Goal: Task Accomplishment & Management: Manage account settings

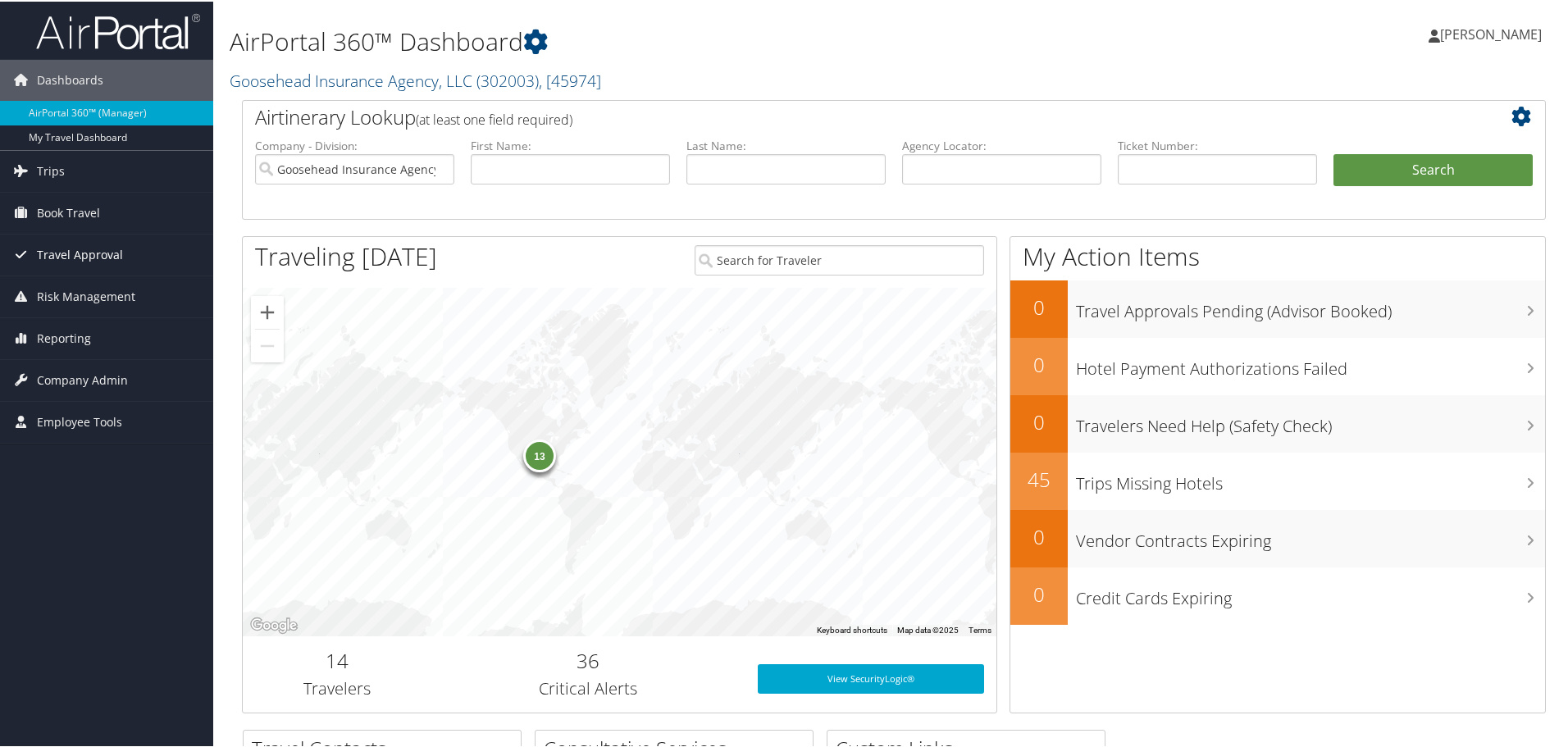
click at [145, 262] on link "Travel Approval" at bounding box center [106, 253] width 213 height 41
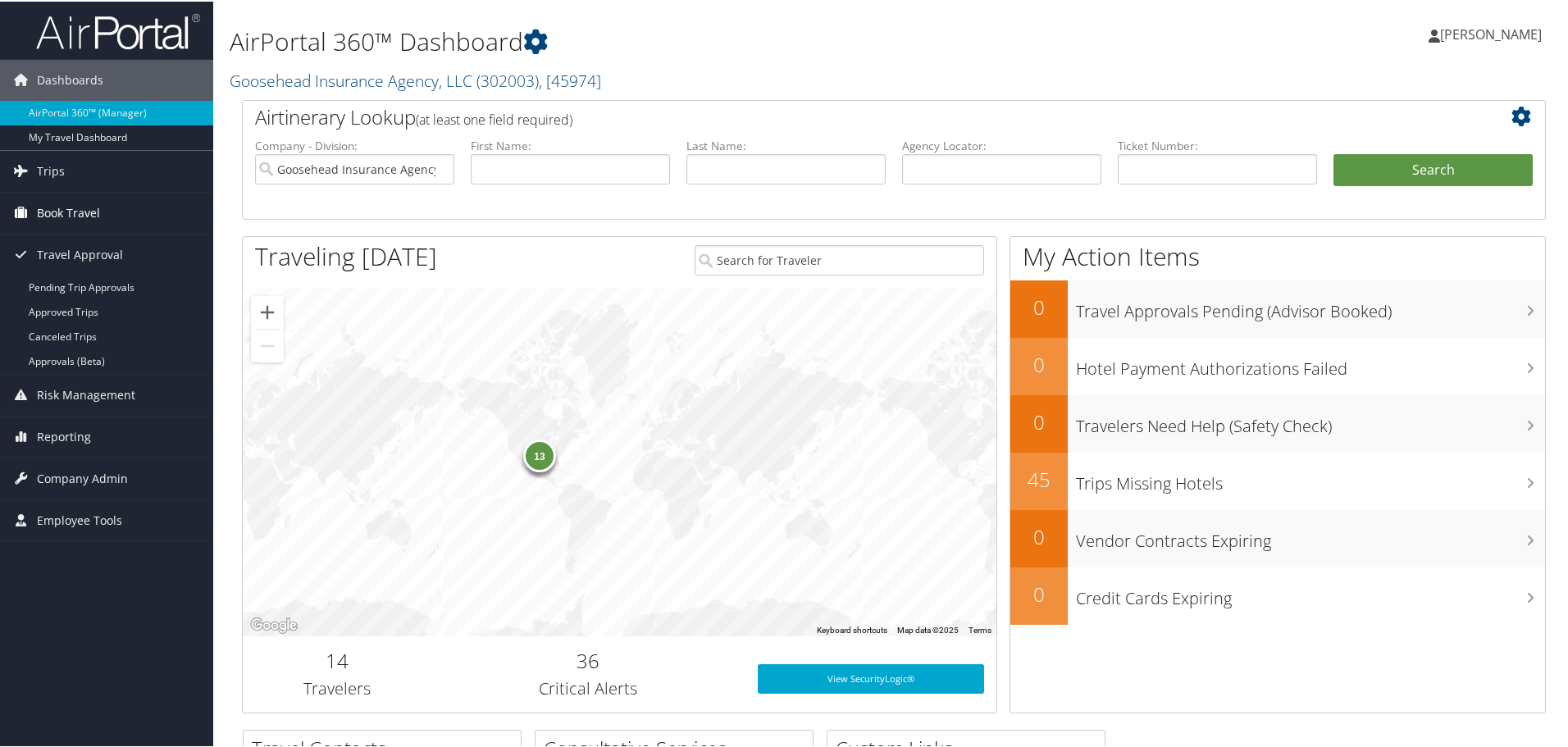
click at [91, 206] on span "Book Travel" at bounding box center [68, 211] width 63 height 41
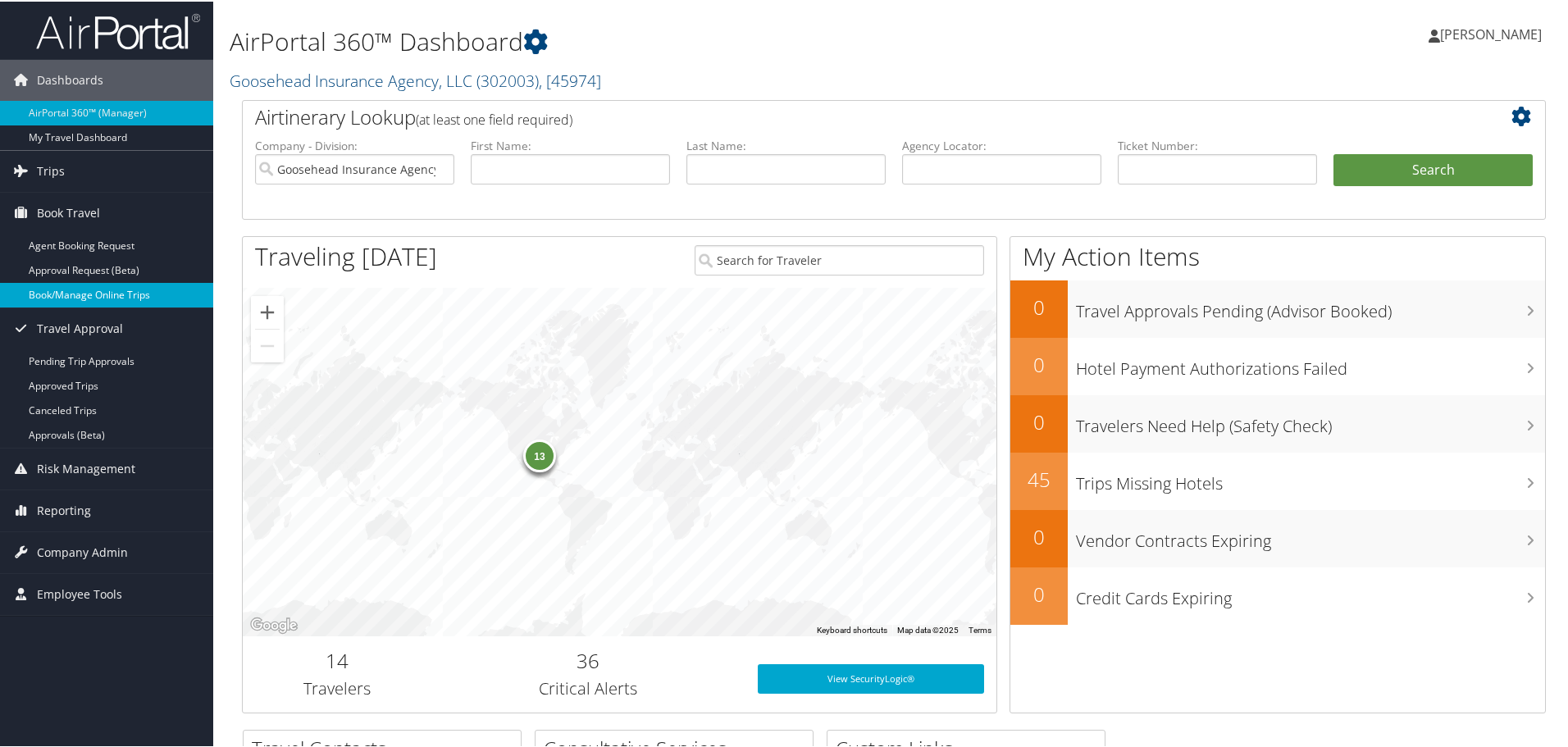
click at [105, 294] on link "Book/Manage Online Trips" at bounding box center [106, 294] width 213 height 25
click at [83, 300] on link "Book/Manage Online Trips" at bounding box center [106, 294] width 213 height 25
click at [501, 164] on input "text" at bounding box center [570, 167] width 199 height 30
click at [719, 191] on li "Last Name:" at bounding box center [785, 173] width 216 height 76
click at [709, 167] on input "text" at bounding box center [785, 167] width 199 height 30
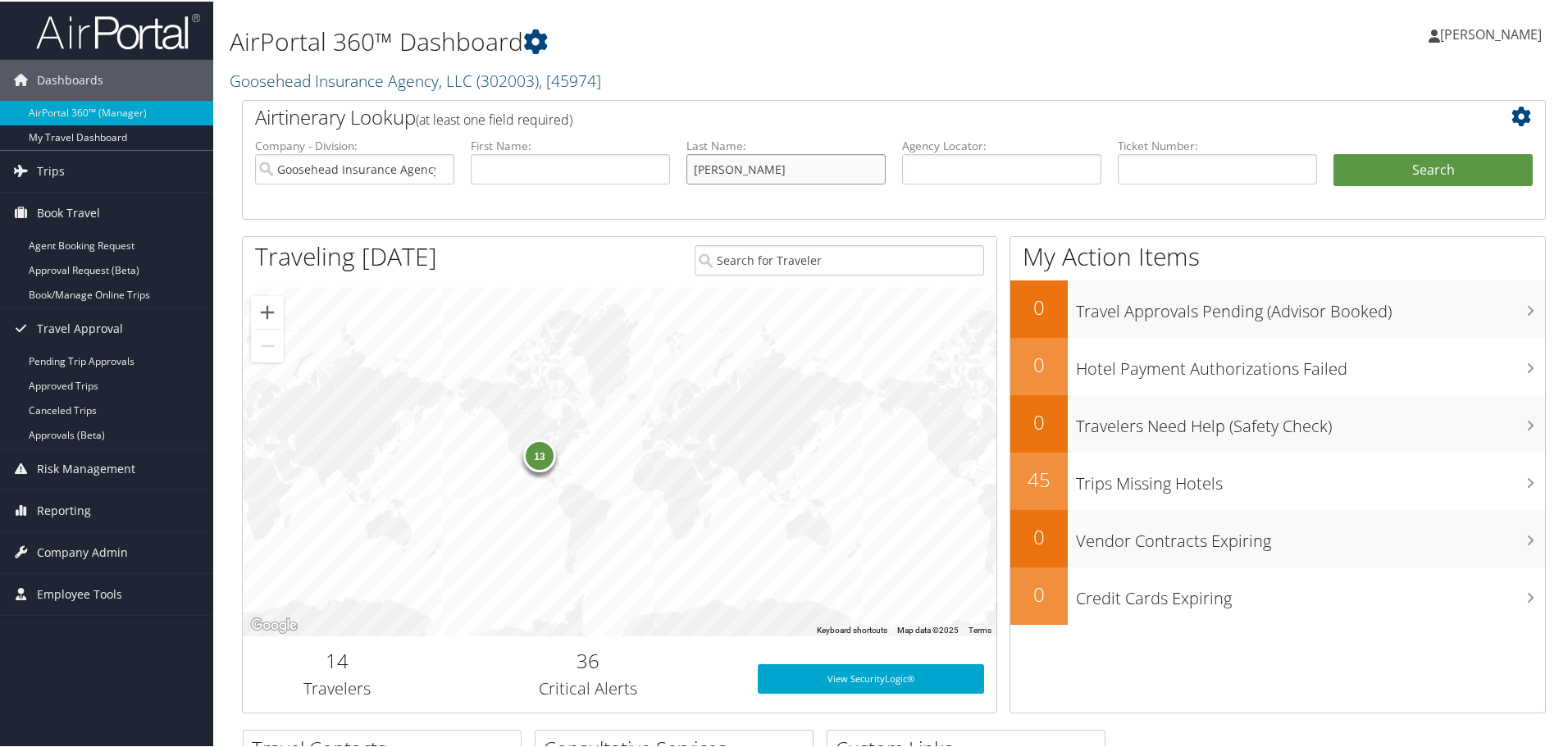
type input "Stark"
click at [1333, 152] on button "Search" at bounding box center [1432, 169] width 199 height 33
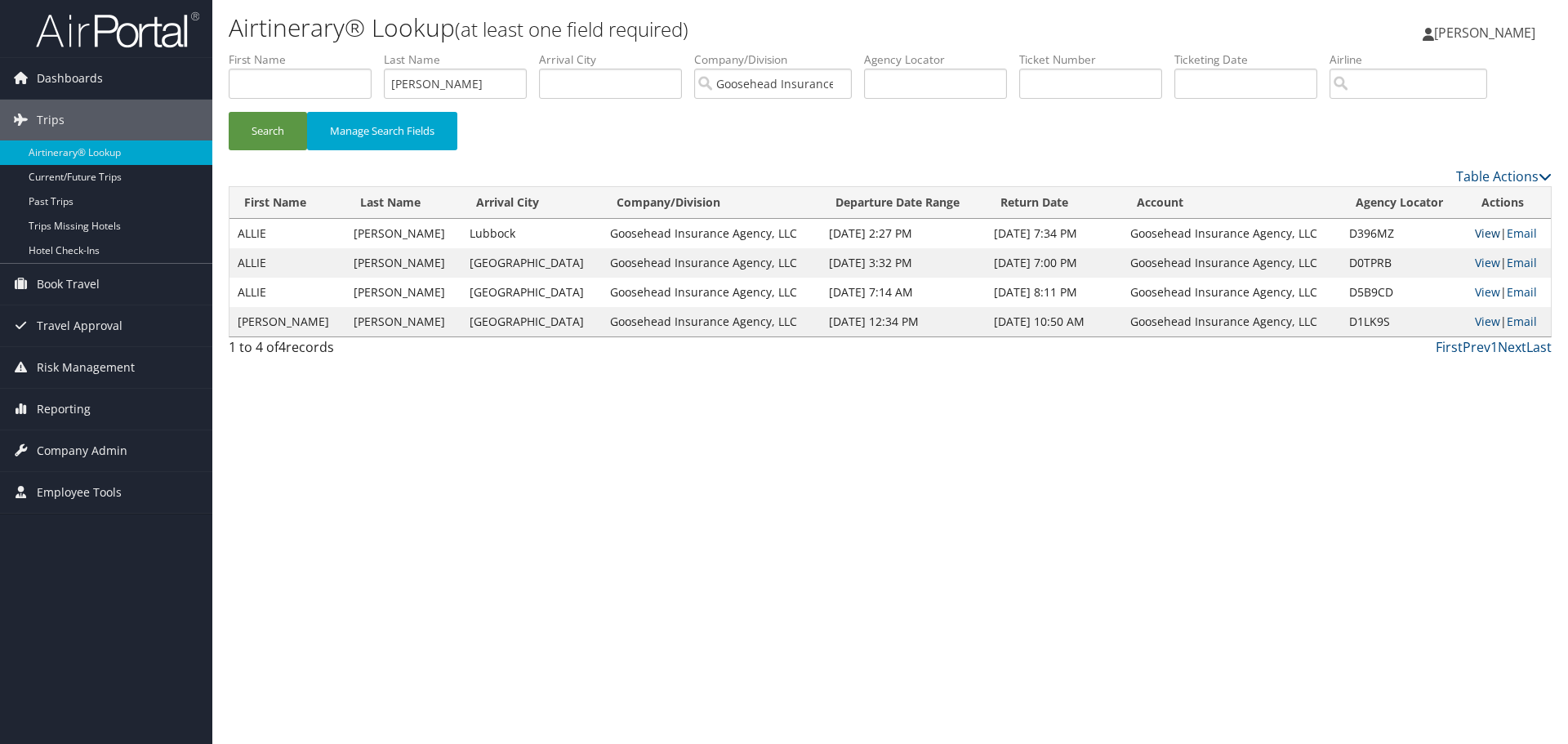
click at [1475, 233] on link "View" at bounding box center [1488, 233] width 26 height 16
click at [1485, 259] on link "View" at bounding box center [1488, 262] width 26 height 16
click at [33, 327] on link "Travel Approval" at bounding box center [106, 325] width 212 height 41
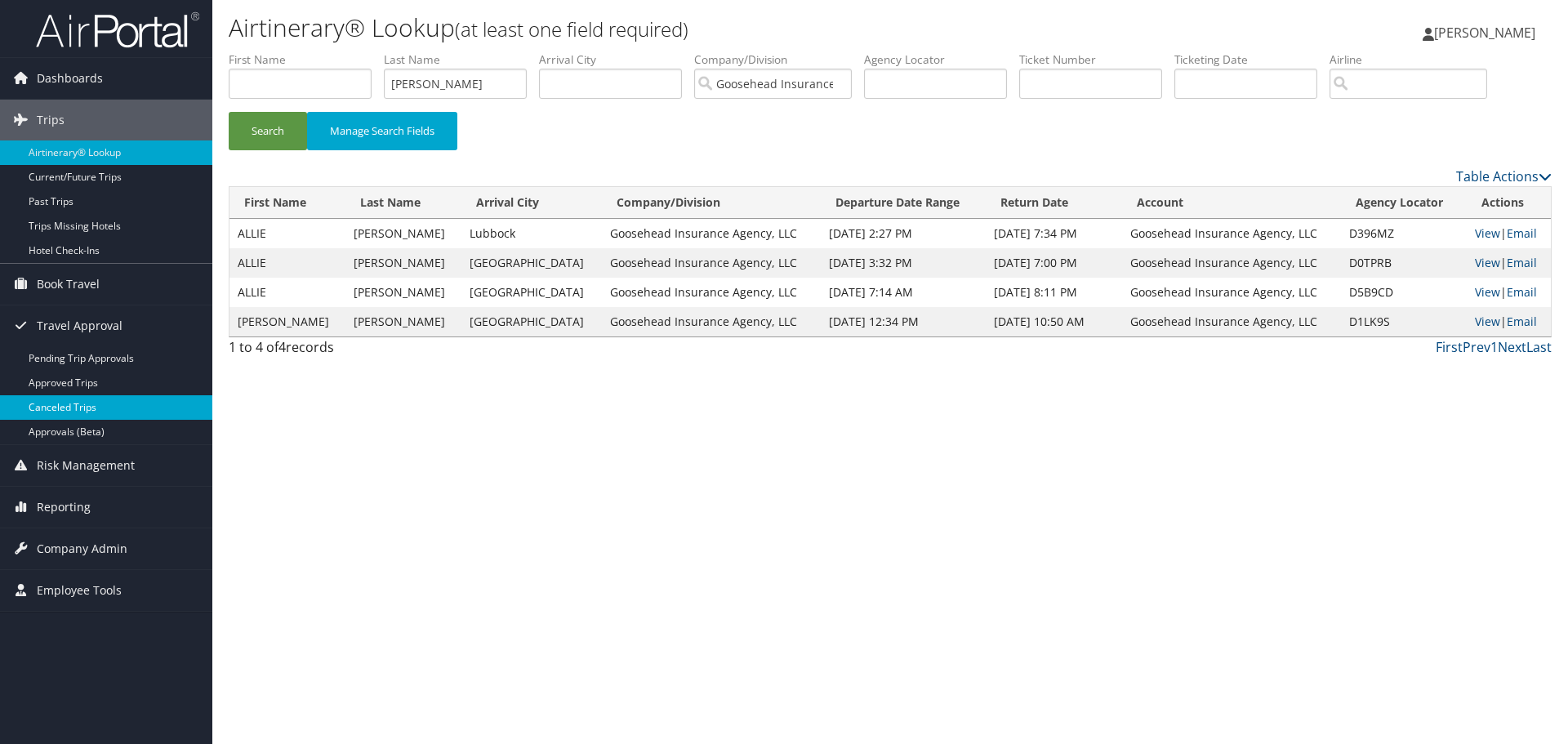
click at [90, 409] on link "Canceled Trips" at bounding box center [106, 408] width 212 height 25
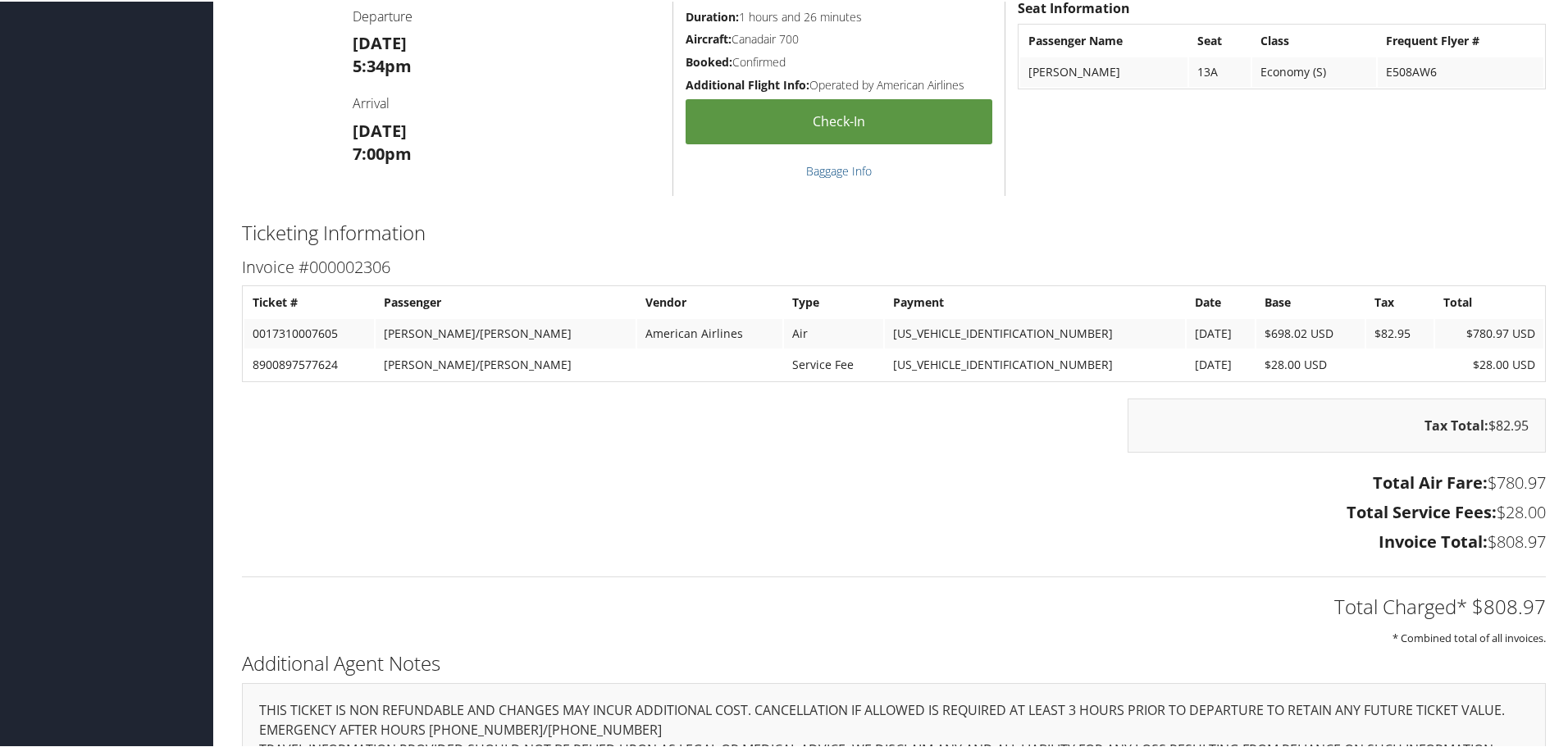
scroll to position [1224, 0]
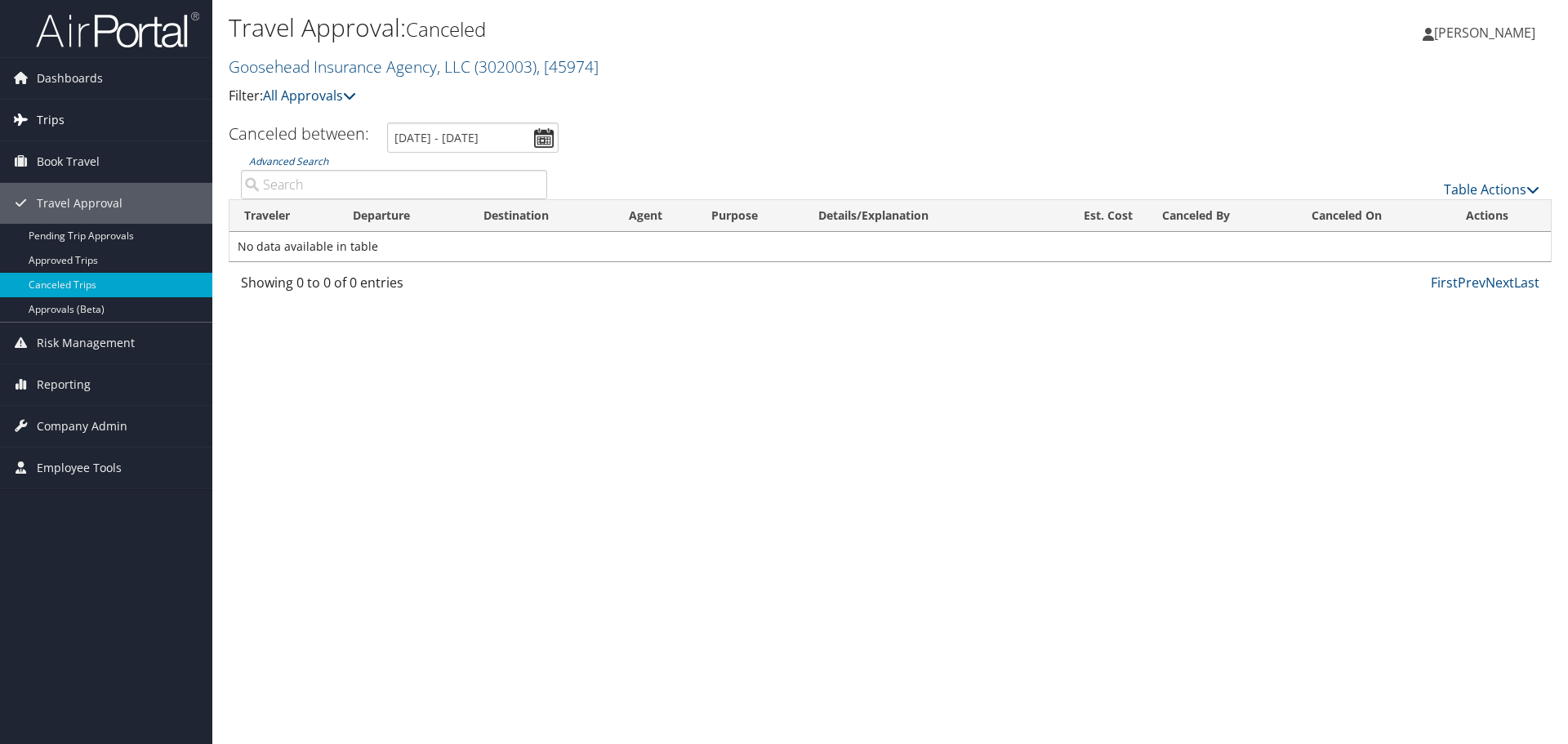
click at [59, 118] on span "Trips" at bounding box center [50, 120] width 27 height 41
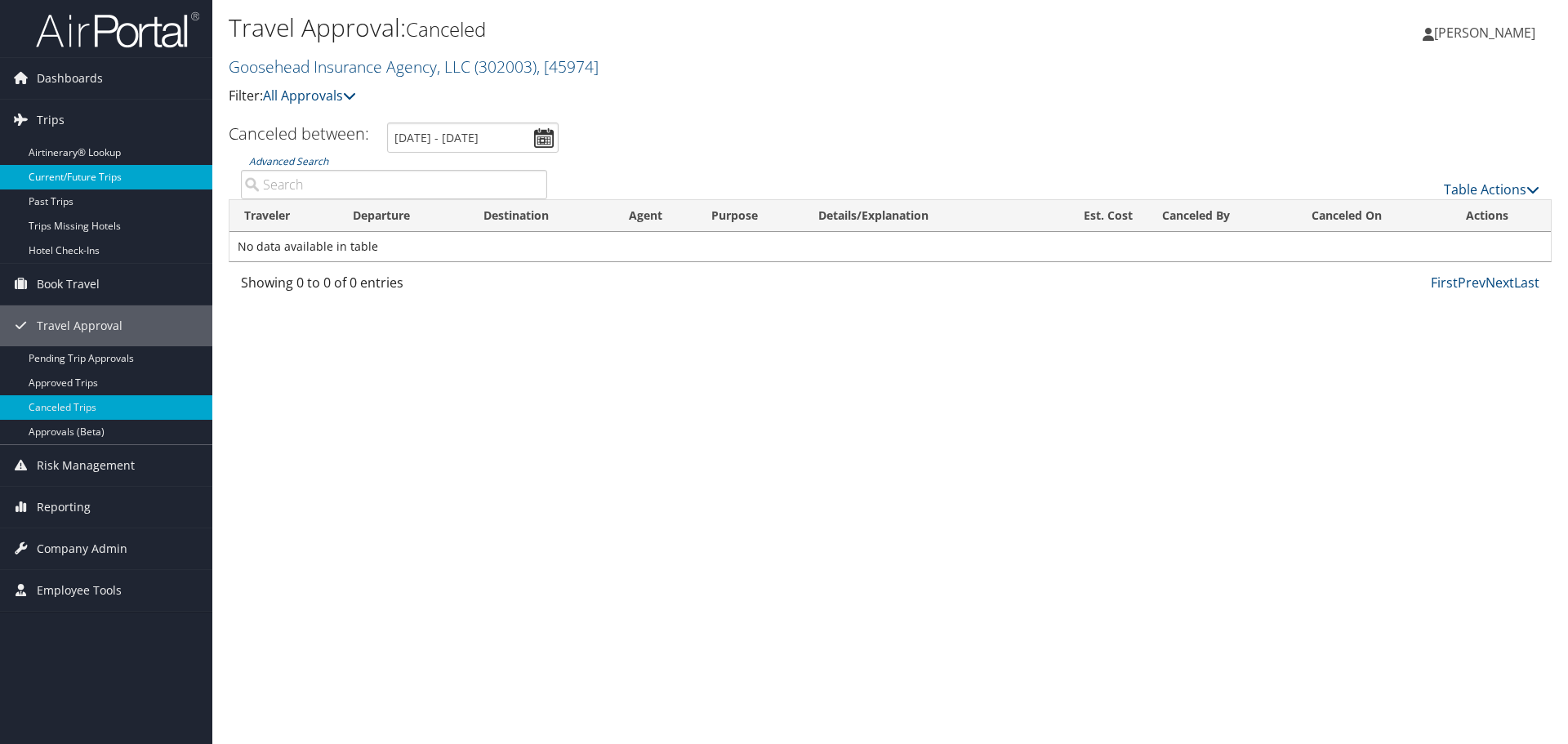
click at [83, 178] on link "Current/Future Trips" at bounding box center [106, 177] width 212 height 25
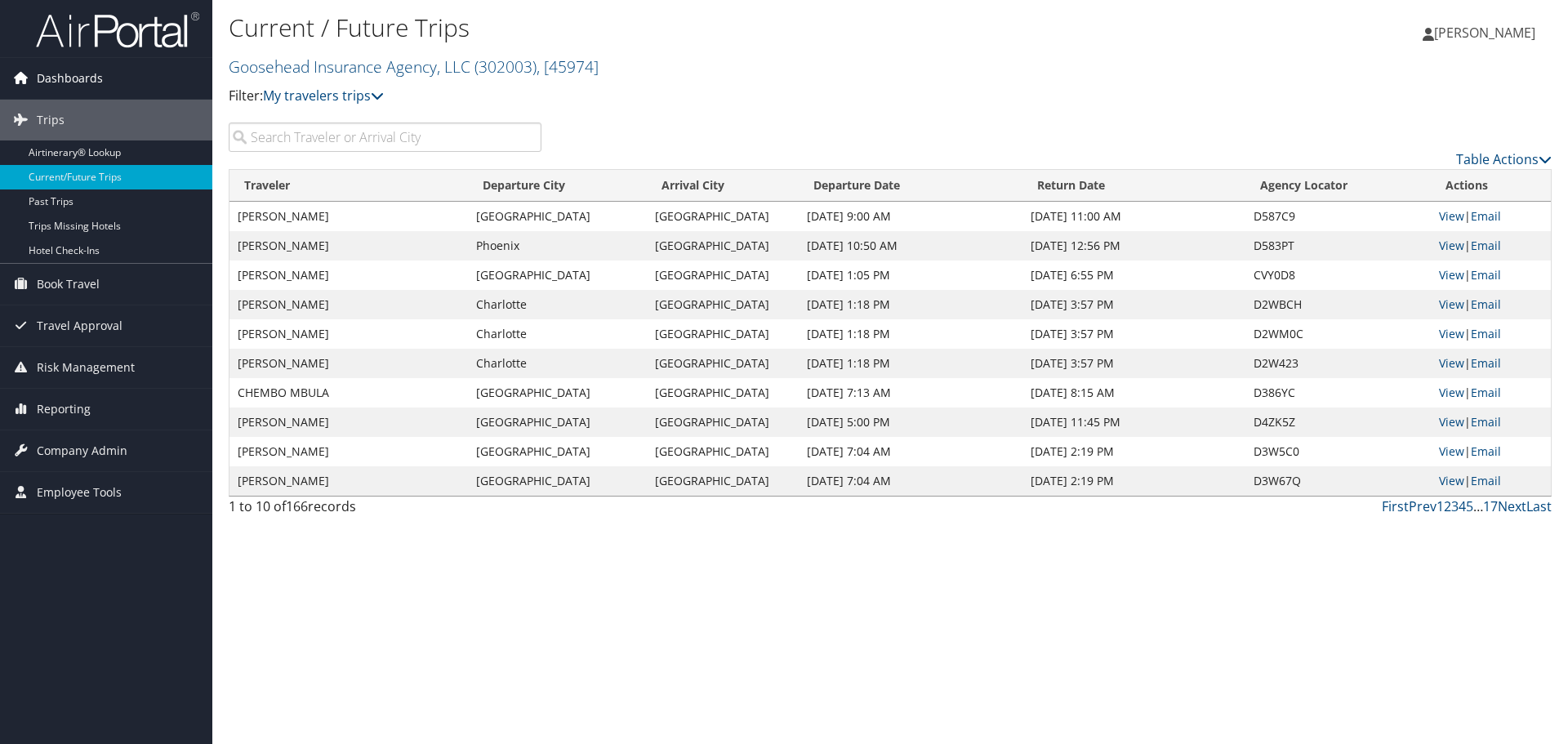
click at [55, 82] on span "Dashboards" at bounding box center [69, 78] width 66 height 41
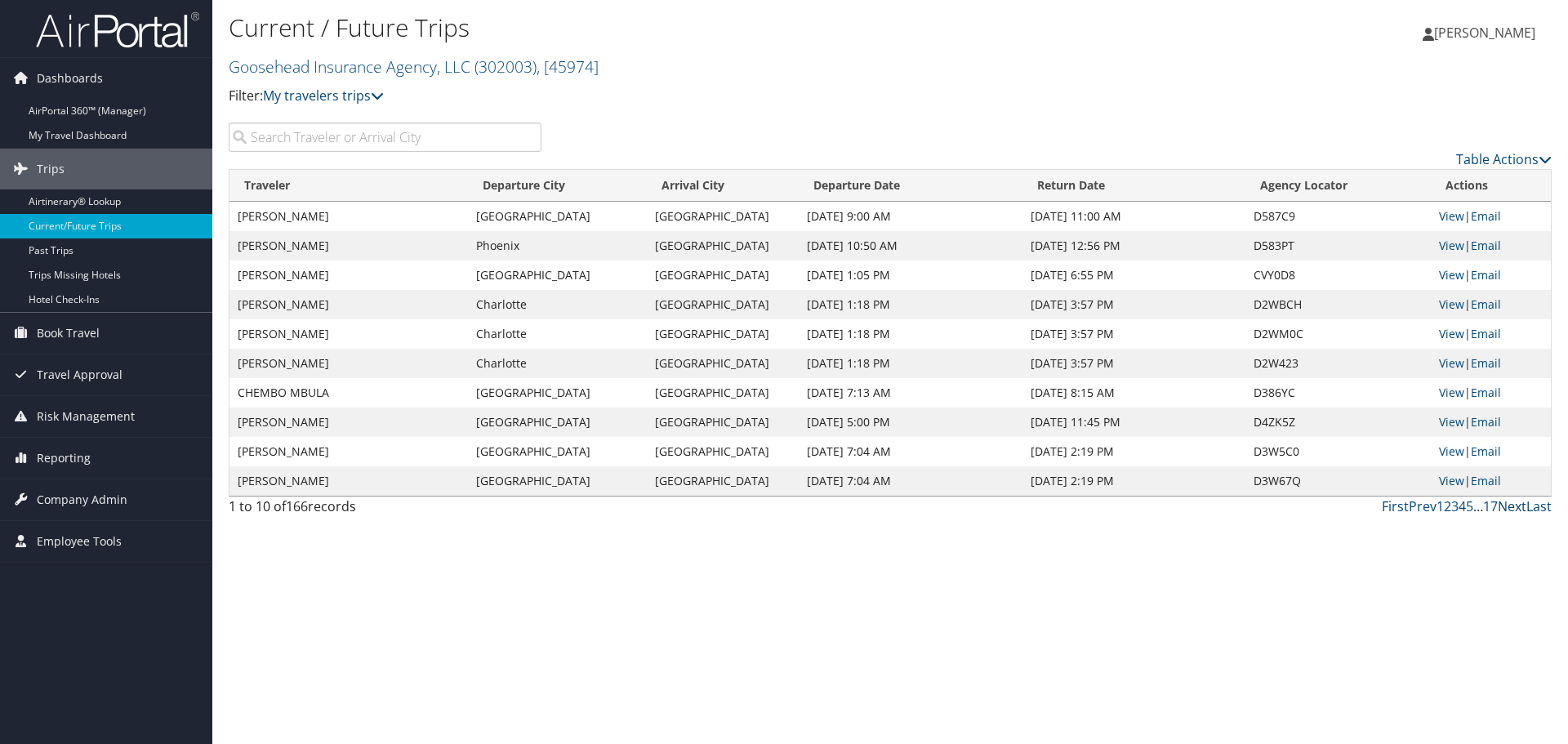
click at [1511, 506] on link "Next" at bounding box center [1511, 506] width 28 height 18
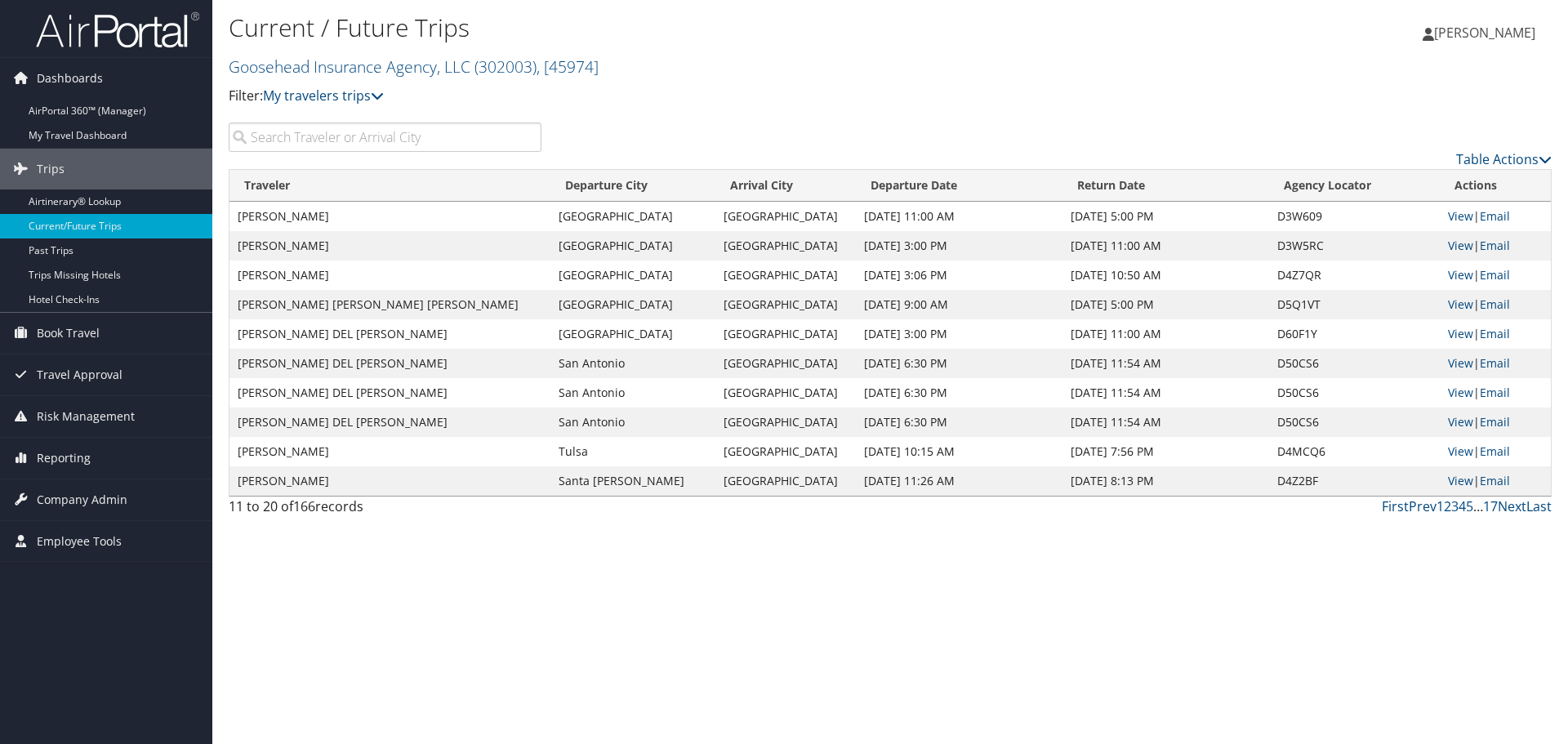
click at [424, 134] on input "search" at bounding box center [385, 137] width 313 height 29
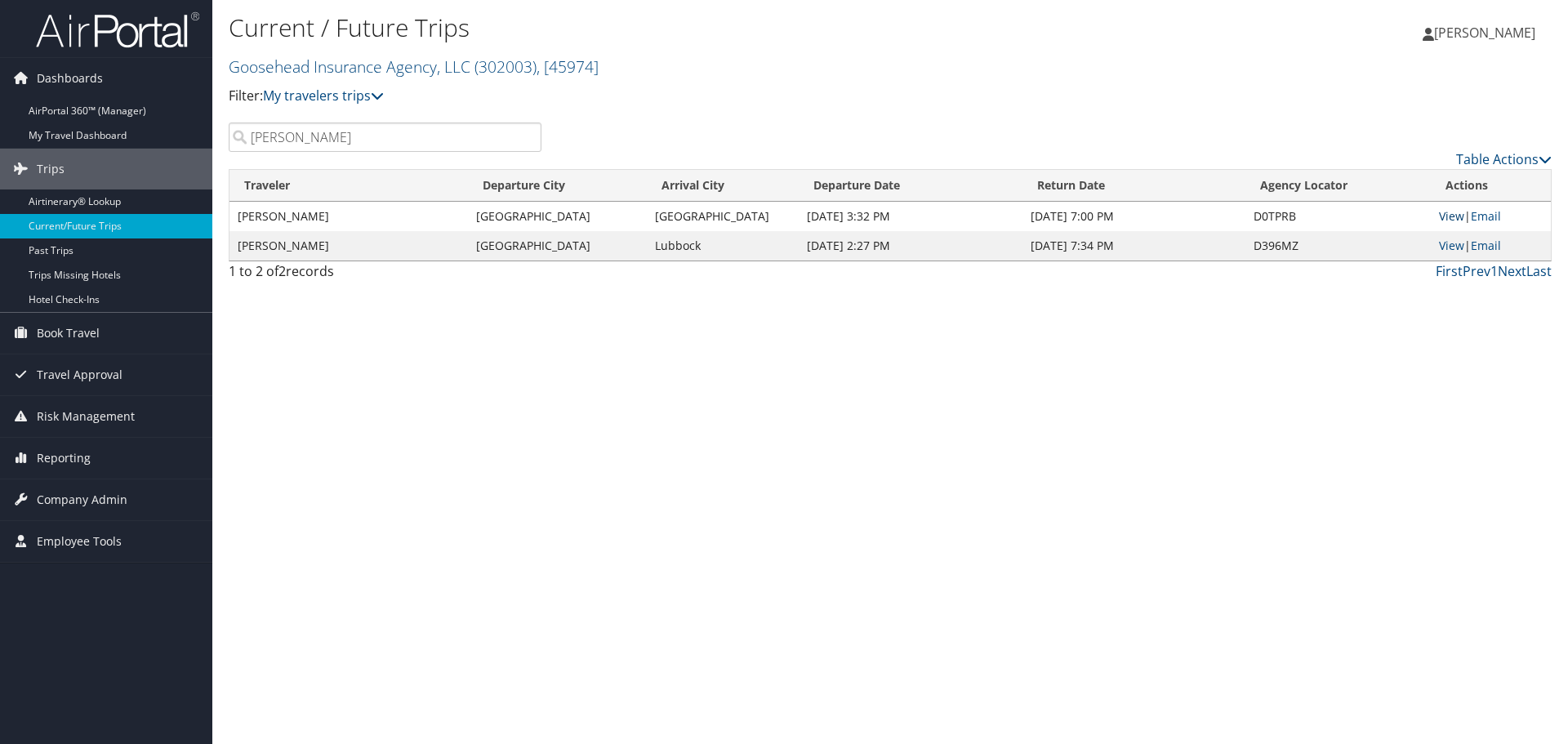
type input "[PERSON_NAME]"
click at [1451, 213] on link "View" at bounding box center [1452, 216] width 26 height 16
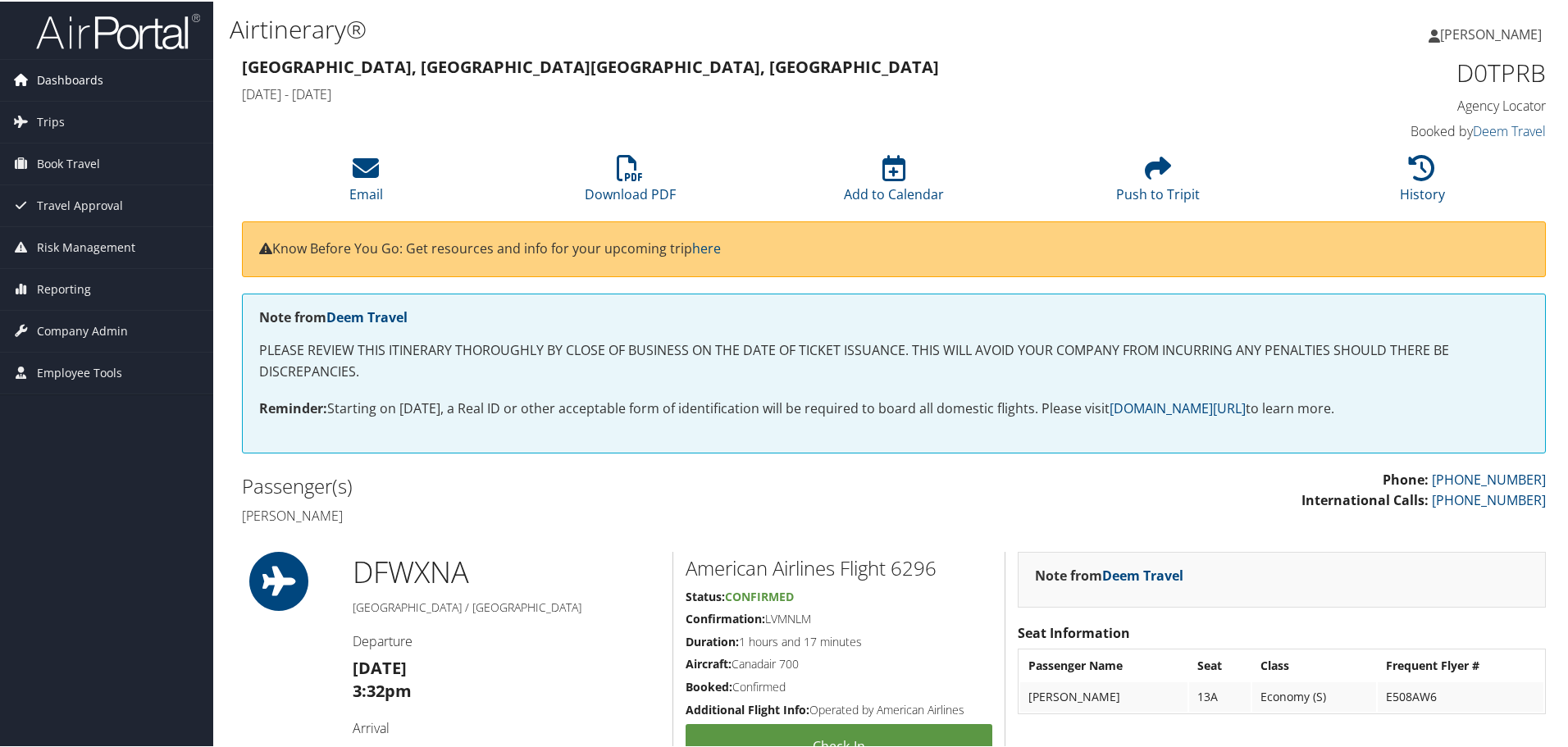
click at [81, 72] on span "Dashboards" at bounding box center [70, 78] width 66 height 41
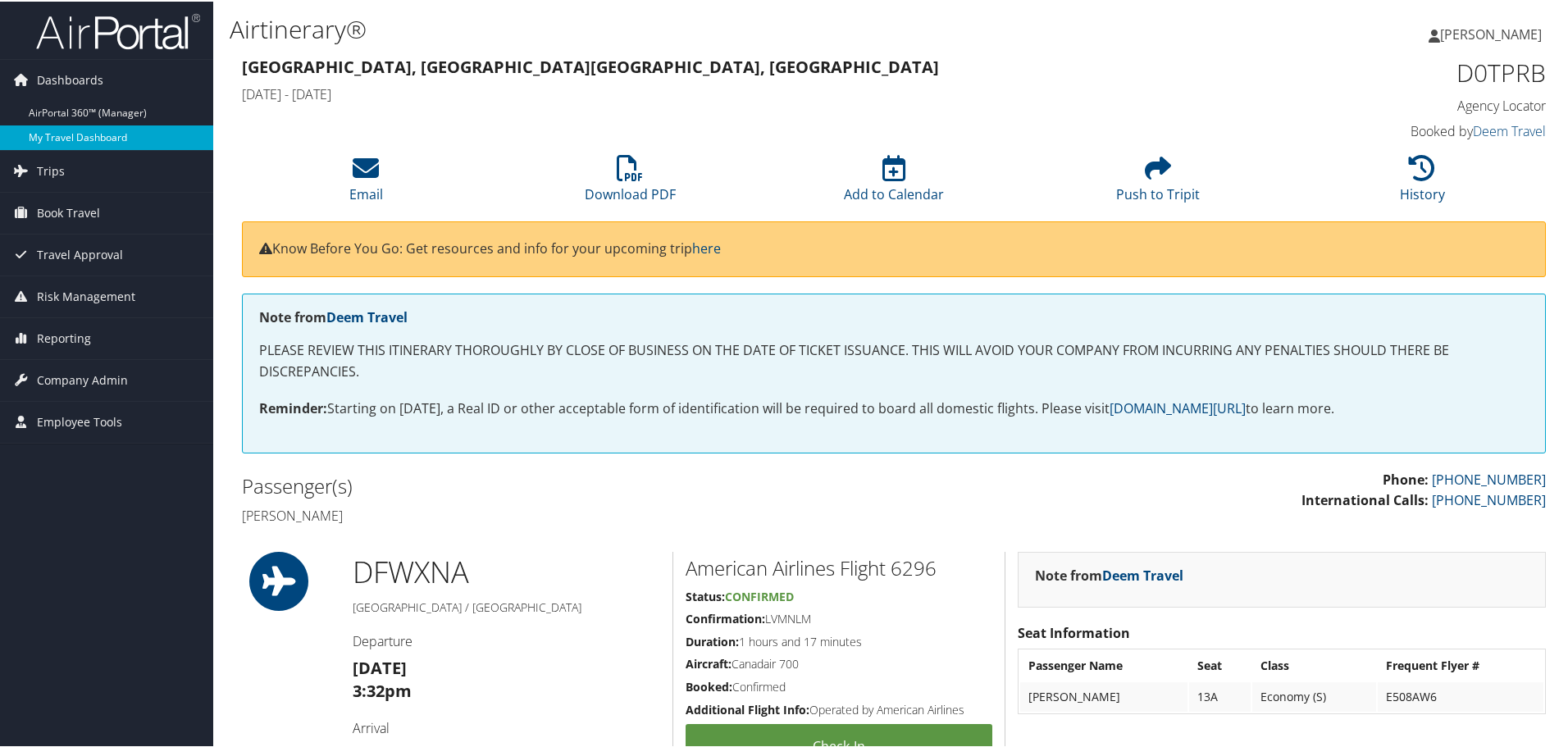
click at [95, 132] on link "My Travel Dashboard" at bounding box center [106, 136] width 213 height 25
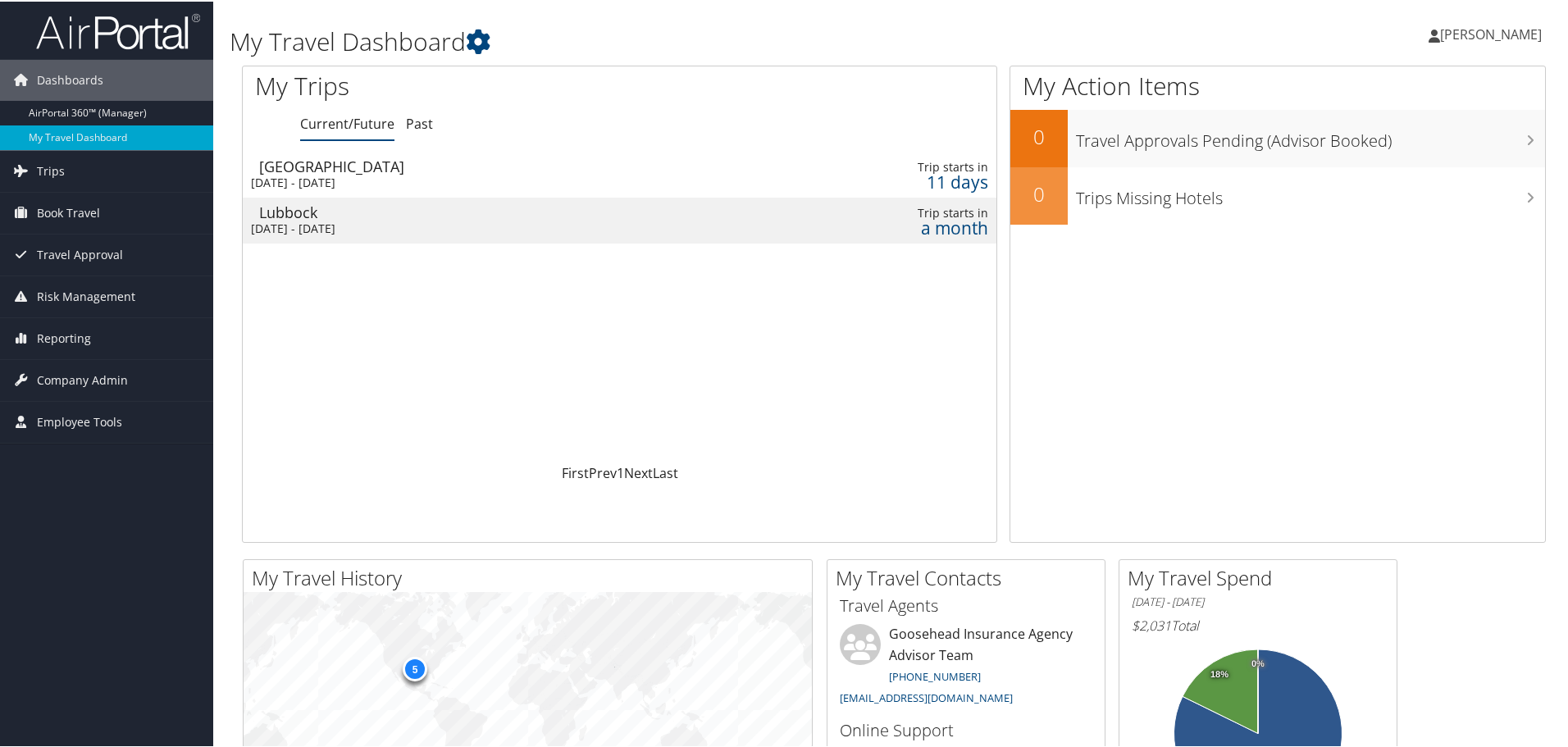
click at [1501, 35] on span "[PERSON_NAME]" at bounding box center [1490, 33] width 102 height 18
click at [1262, 30] on div "Allie Stark Allie Stark My Settings Travel Agency Contacts View Travel Profile …" at bounding box center [1312, 39] width 525 height 63
click at [104, 106] on link "AirPortal 360™ (Manager)" at bounding box center [106, 111] width 213 height 25
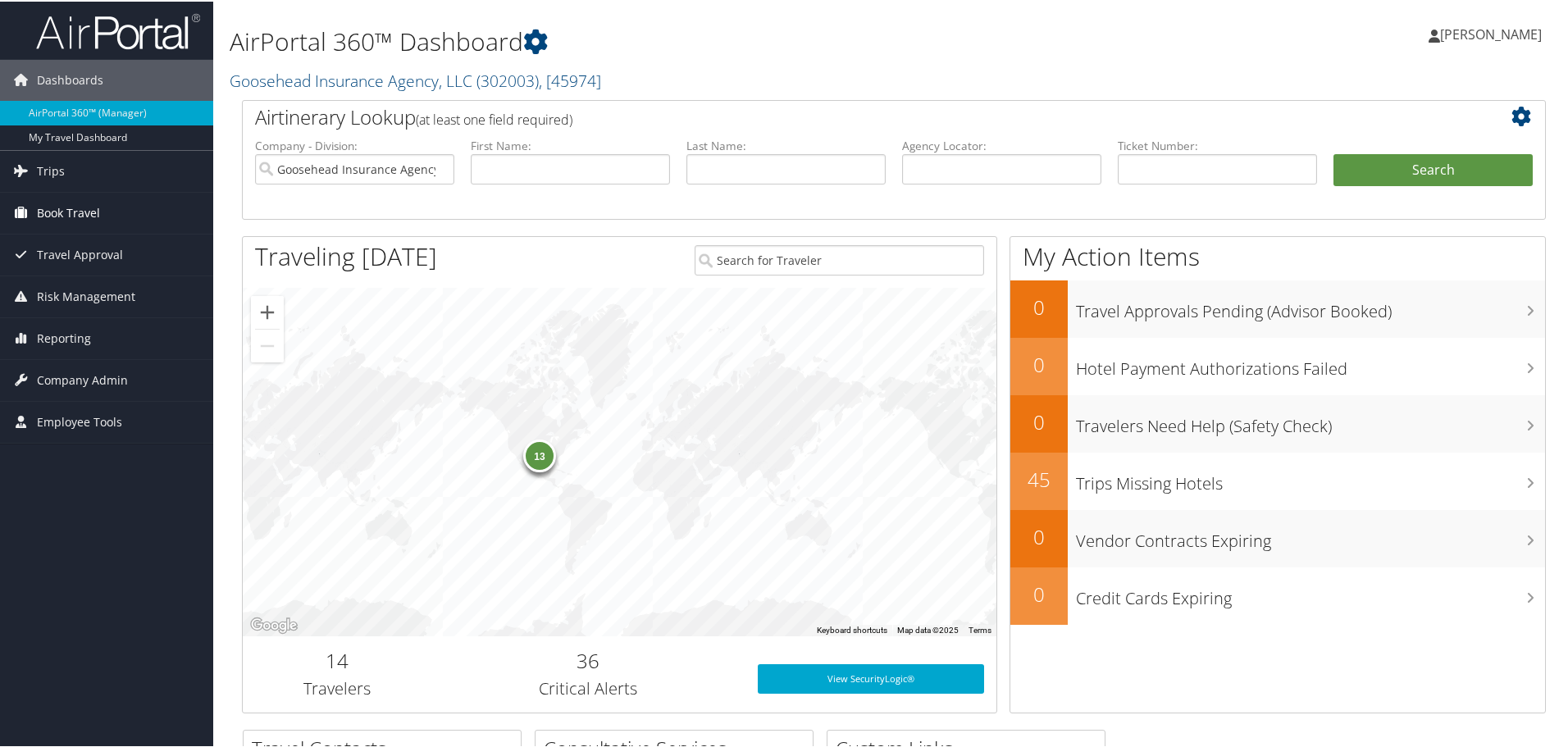
click at [57, 216] on span "Book Travel" at bounding box center [68, 211] width 63 height 41
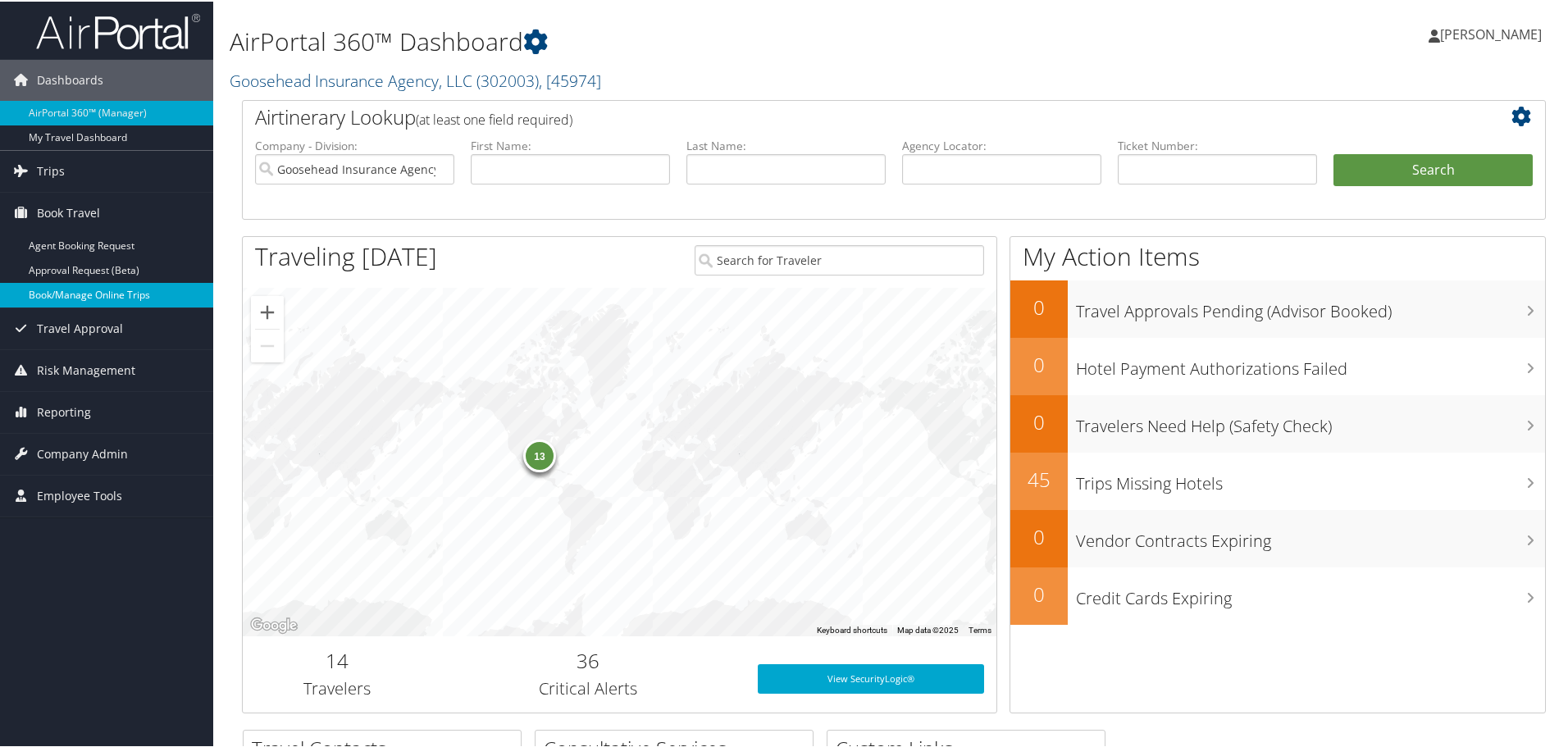
click at [81, 302] on link "Book/Manage Online Trips" at bounding box center [106, 294] width 213 height 25
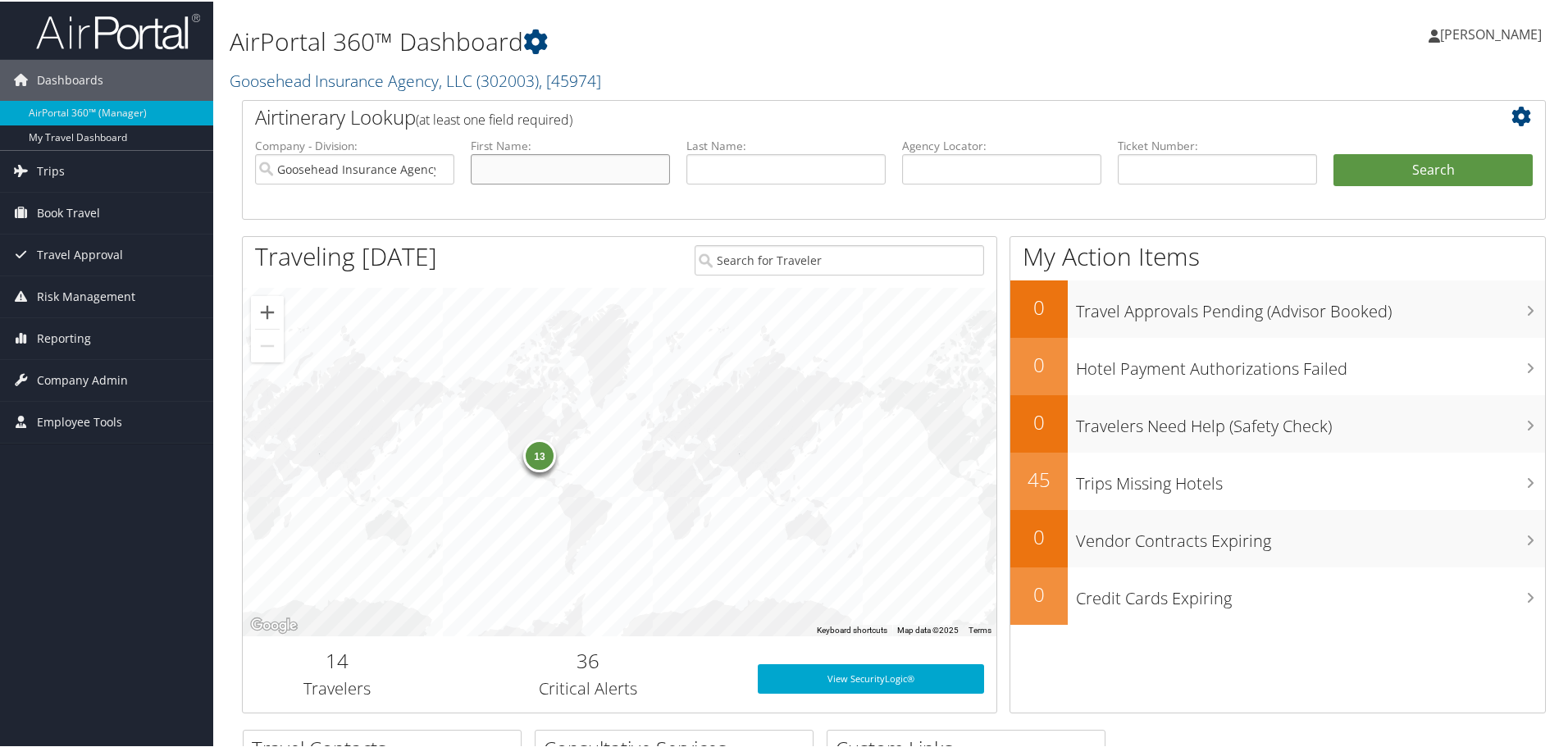
click at [517, 166] on input "text" at bounding box center [570, 167] width 199 height 30
click at [90, 204] on span "Book Travel" at bounding box center [68, 211] width 63 height 41
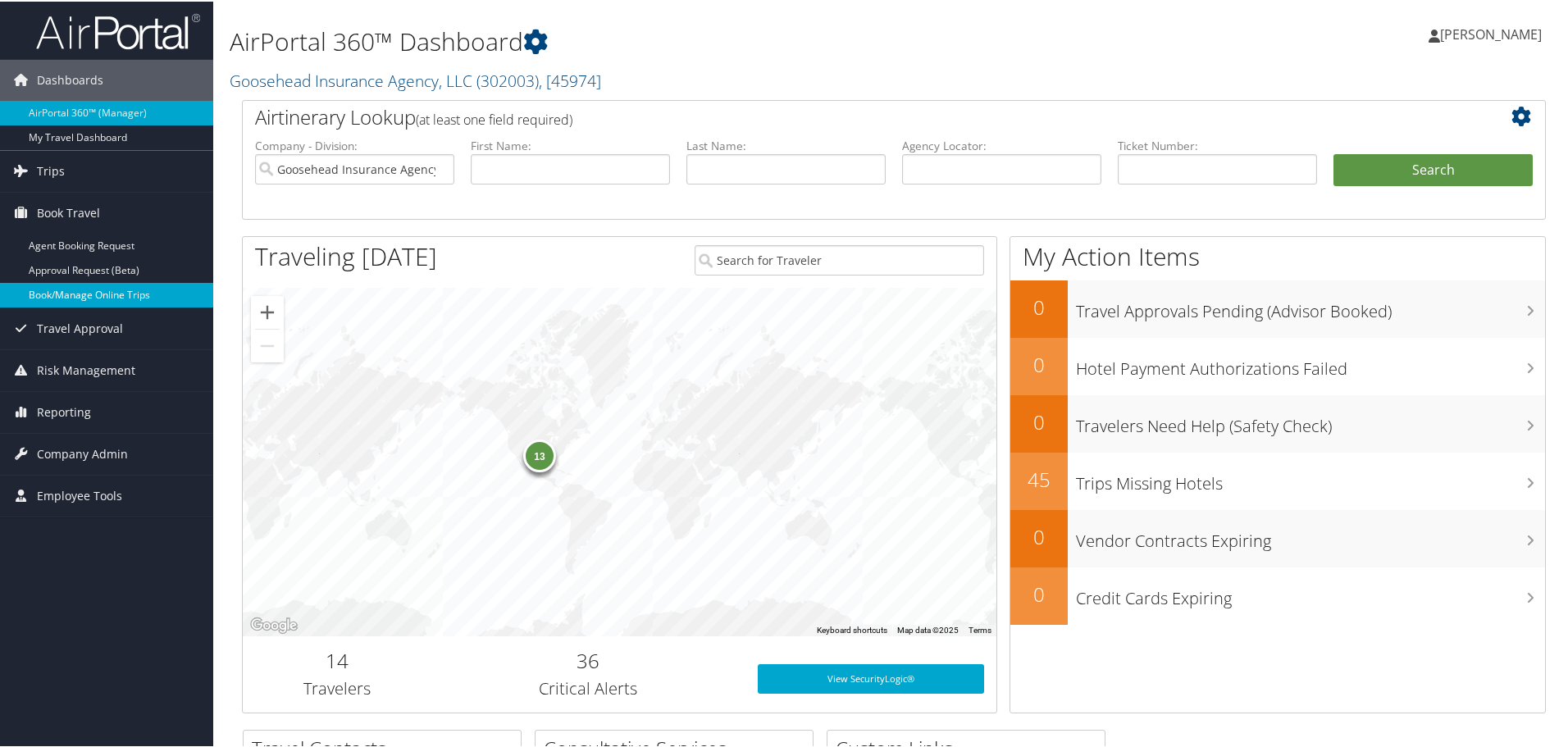
click at [65, 290] on link "Book/Manage Online Trips" at bounding box center [106, 294] width 213 height 25
